Goal: Register for event/course

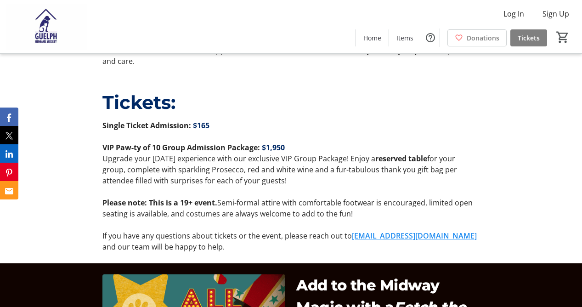
scroll to position [556, 0]
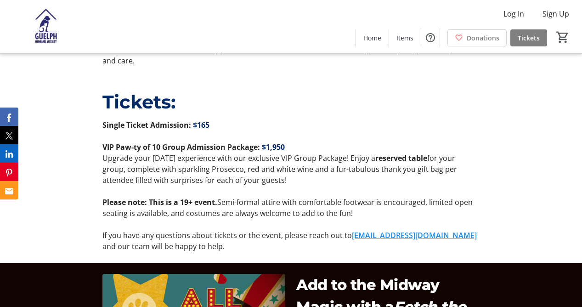
click at [227, 151] on strong "VIP Paw-ty of 10 Group Admission Package:" at bounding box center [181, 147] width 158 height 10
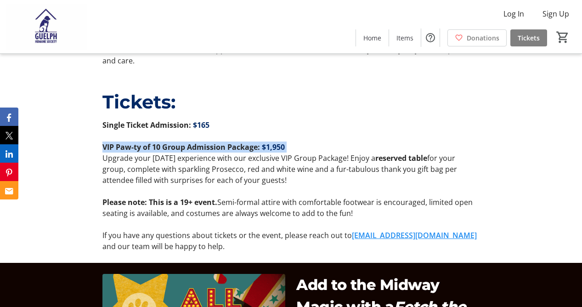
click at [227, 151] on strong "VIP Paw-ty of 10 Group Admission Package:" at bounding box center [181, 147] width 158 height 10
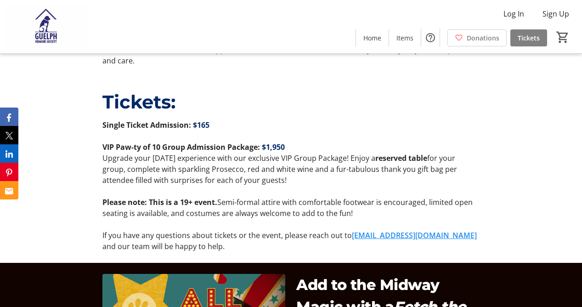
click at [227, 151] on strong "VIP Paw-ty of 10 Group Admission Package:" at bounding box center [181, 147] width 158 height 10
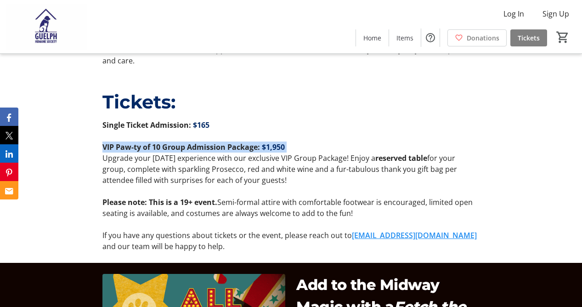
click at [227, 151] on strong "VIP Paw-ty of 10 Group Admission Package:" at bounding box center [181, 147] width 158 height 10
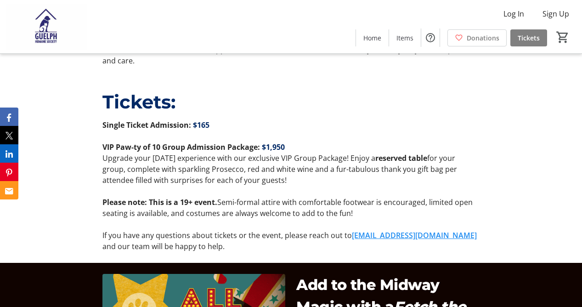
click at [218, 169] on p "Upgrade your [DATE] experience with our exclusive VIP Group Package! Enjoy a re…" at bounding box center [290, 168] width 377 height 33
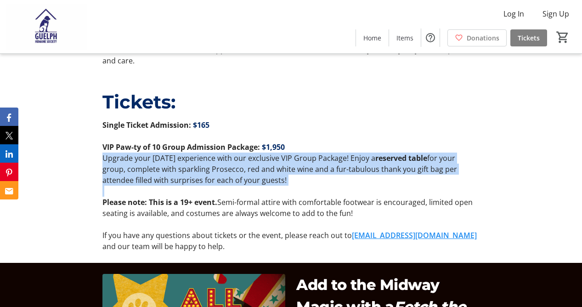
click at [218, 169] on p "Upgrade your [DATE] experience with our exclusive VIP Group Package! Enjoy a re…" at bounding box center [290, 168] width 377 height 33
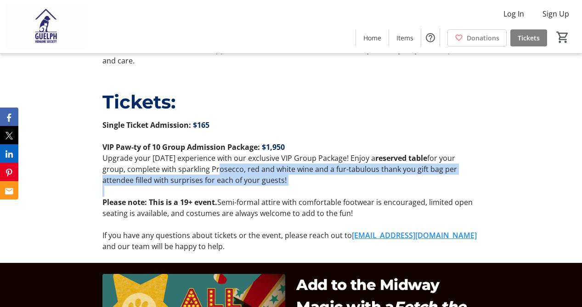
drag, startPoint x: 218, startPoint y: 169, endPoint x: 212, endPoint y: 190, distance: 20.9
click at [212, 190] on div "Single Ticket Admission: $165 VIP Paw-ty of 10 Group Admission Package: $1,950 …" at bounding box center [290, 185] width 377 height 132
click at [212, 190] on p at bounding box center [290, 191] width 377 height 11
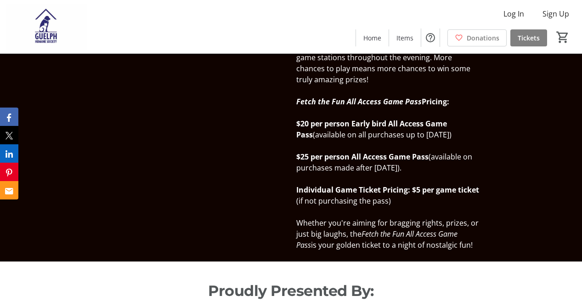
scroll to position [903, 0]
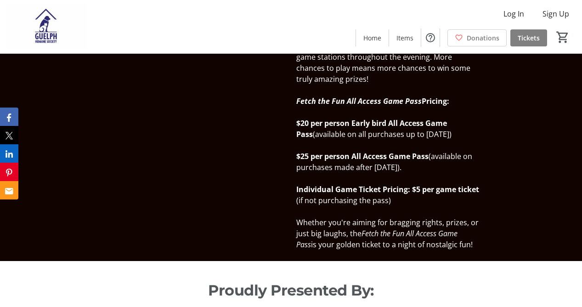
click at [325, 168] on span "(available on purchases made after [DATE])." at bounding box center [384, 161] width 176 height 21
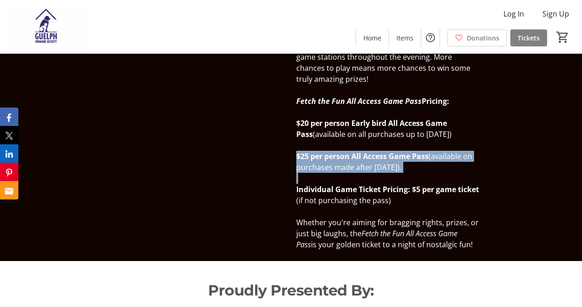
click at [326, 205] on span "(if not purchasing the pass)" at bounding box center [343, 200] width 95 height 10
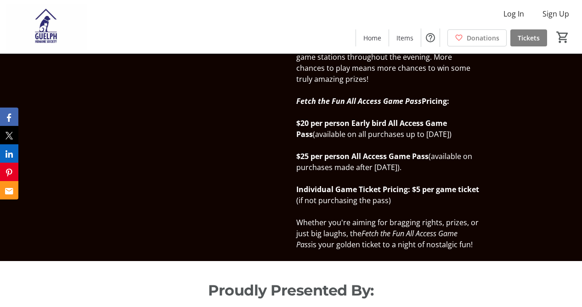
click at [326, 205] on span "(if not purchasing the pass)" at bounding box center [343, 200] width 95 height 10
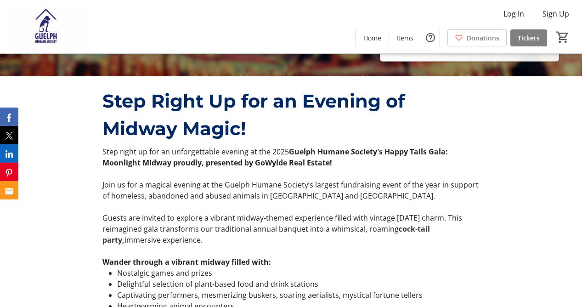
scroll to position [282, 0]
